Goal: Navigation & Orientation: Understand site structure

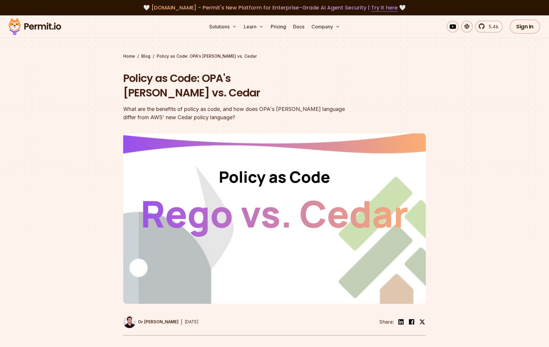
drag, startPoint x: 41, startPoint y: 28, endPoint x: 56, endPoint y: 32, distance: 15.8
click at [41, 28] on img at bounding box center [35, 27] width 58 height 20
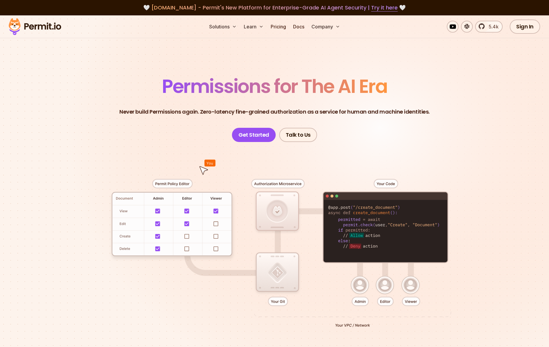
drag, startPoint x: 185, startPoint y: 111, endPoint x: 206, endPoint y: 116, distance: 21.9
click at [198, 113] on p "Never build Permissions again. Zero-latency fine-grained authorization as a ser…" at bounding box center [274, 112] width 310 height 8
click at [206, 116] on header "Permissions for The AI Era Never build Permissions again. Zero-latency fine-gra…" at bounding box center [275, 109] width 414 height 65
drag, startPoint x: 219, startPoint y: 108, endPoint x: 240, endPoint y: 110, distance: 21.7
click at [238, 110] on p "Never build Permissions again. Zero-latency fine-grained authorization as a ser…" at bounding box center [274, 112] width 310 height 8
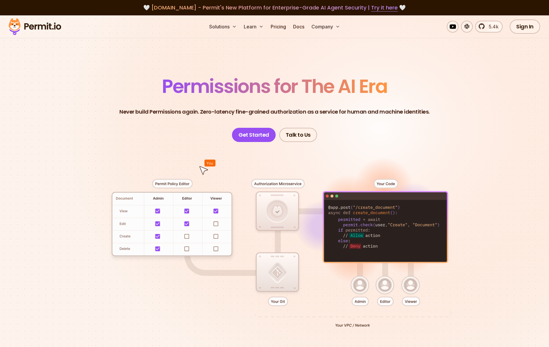
click at [326, 117] on header "Permissions for The AI Era Never build Permissions again. Zero-latency fine-gra…" at bounding box center [275, 109] width 414 height 65
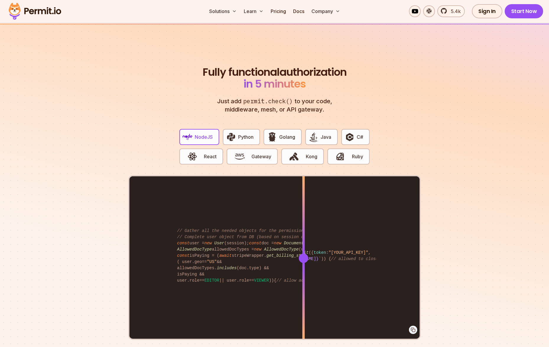
scroll to position [1073, 0]
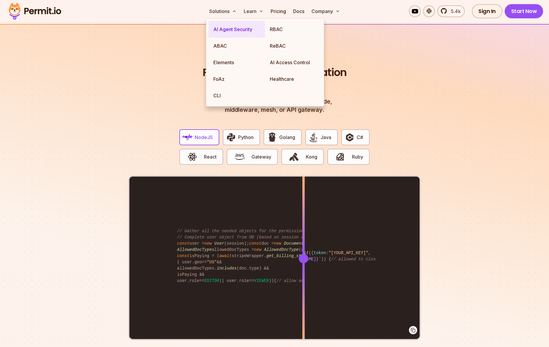
click at [241, 31] on link "AI Agent Security" at bounding box center [237, 29] width 56 height 17
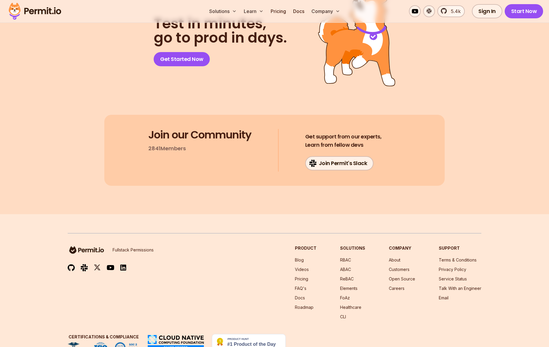
scroll to position [3090, 0]
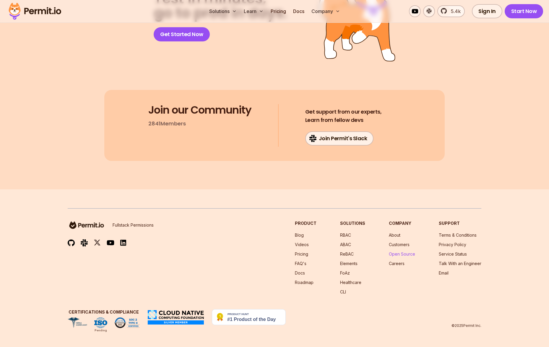
click at [402, 254] on link "Open Source" at bounding box center [402, 253] width 26 height 5
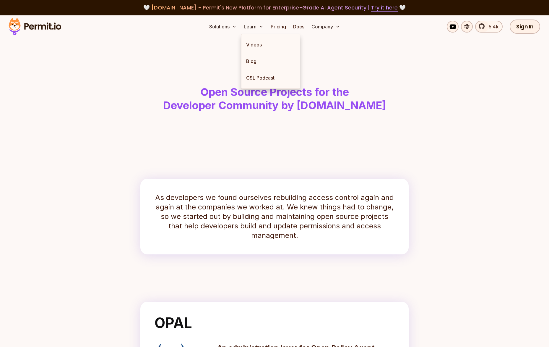
click at [133, 54] on header "Open Source Projects for the Developer Community by [DOMAIN_NAME]" at bounding box center [274, 87] width 378 height 98
click at [48, 25] on img at bounding box center [35, 27] width 58 height 20
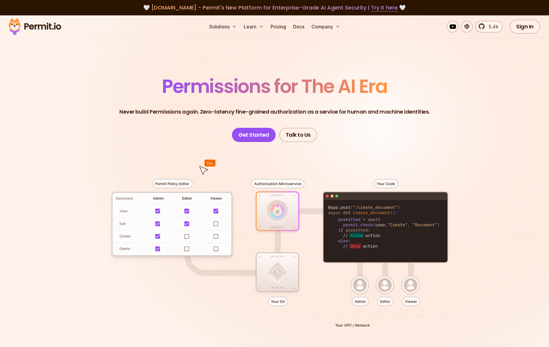
click at [399, 65] on section "Permissions for The AI Era Never build Permissions again. Zero-latency fine-gra…" at bounding box center [274, 210] width 549 height 390
